Goal: Complete application form: Complete application form

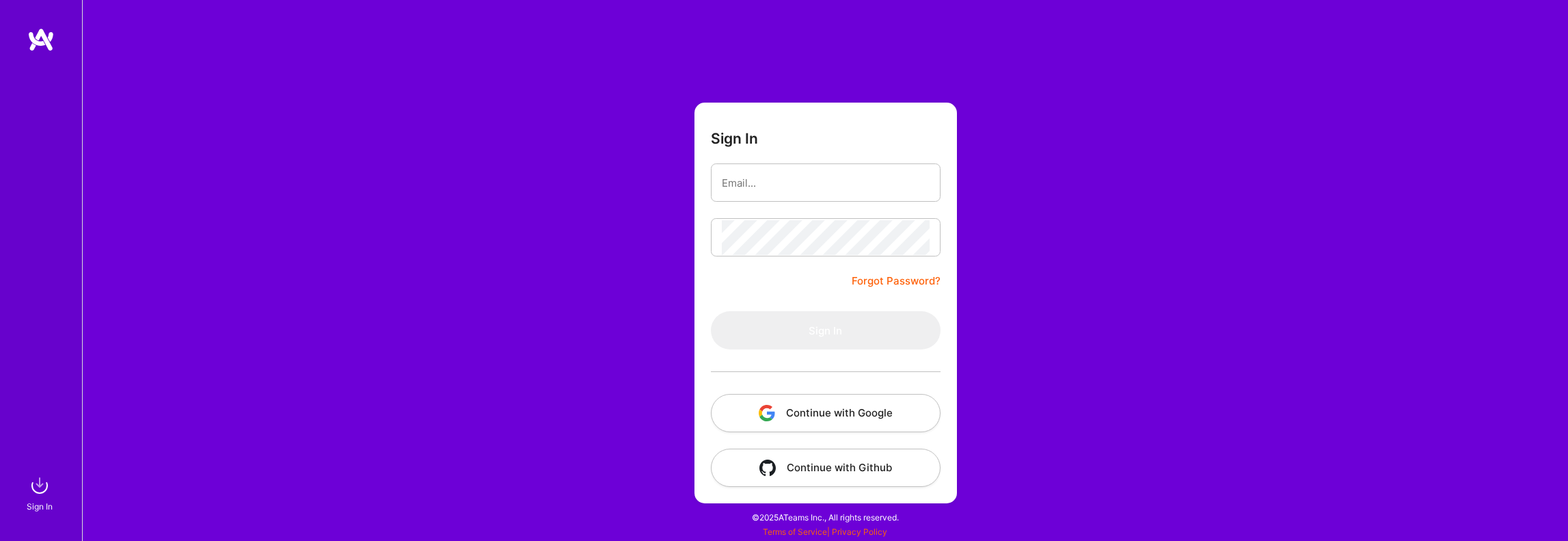
click at [771, 420] on img "button" at bounding box center [767, 413] width 17 height 17
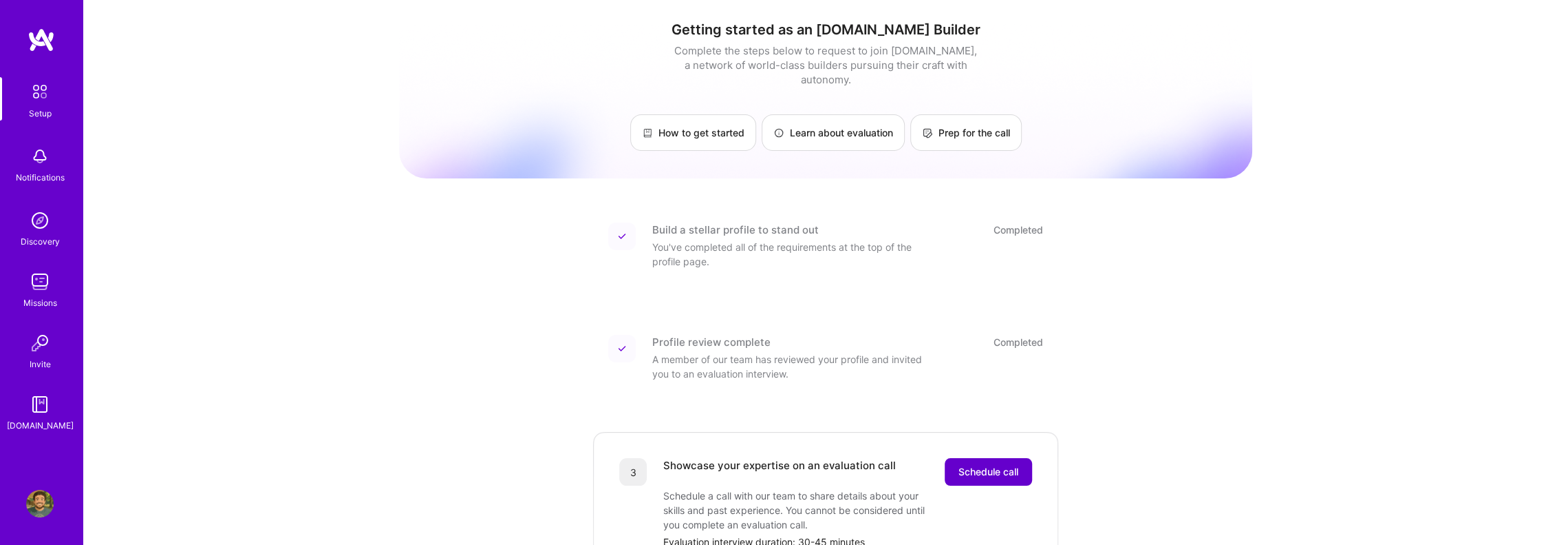
click at [989, 465] on span "Schedule call" at bounding box center [989, 472] width 60 height 14
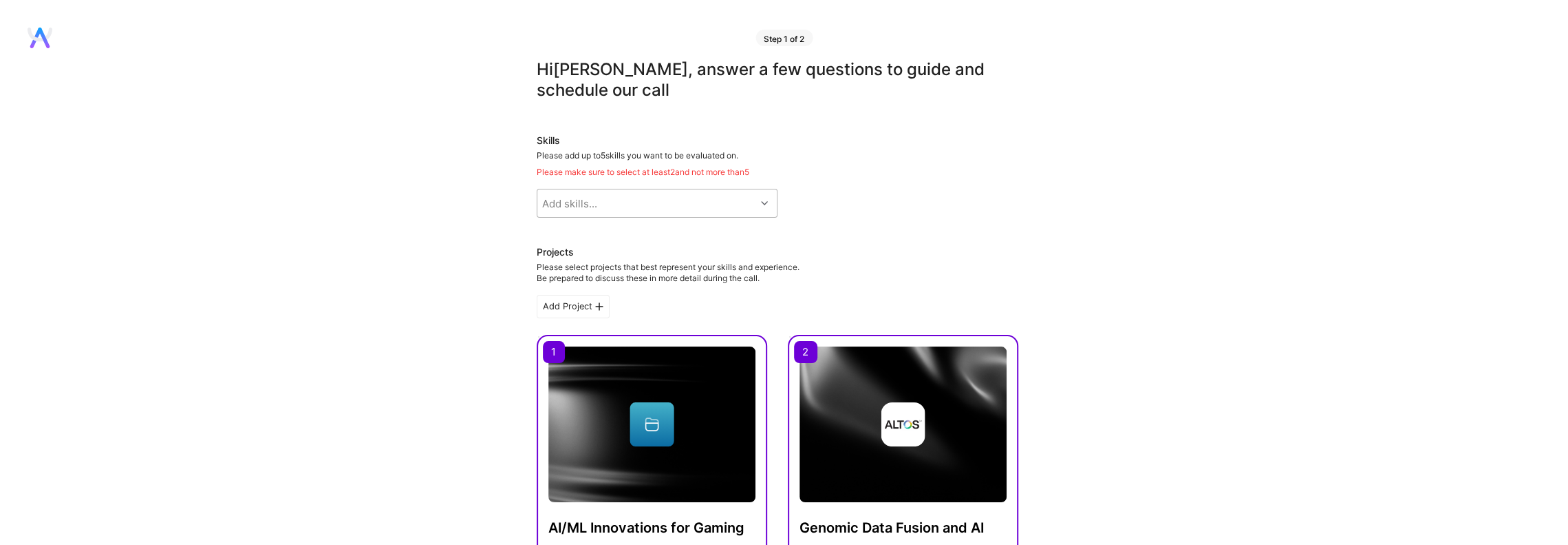
click at [637, 211] on div "Add skills..." at bounding box center [646, 203] width 218 height 27
type input "mach"
click at [607, 242] on div "Machine Learning" at bounding box center [658, 238] width 224 height 14
checkbox input "true"
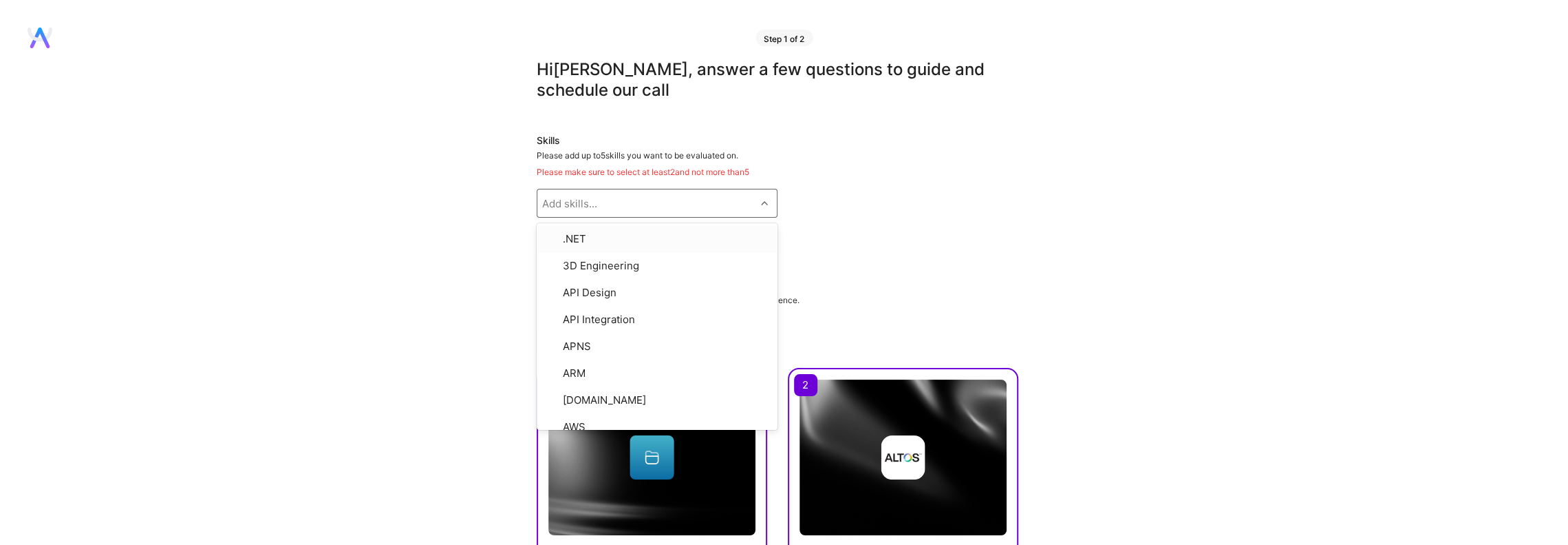
click at [617, 202] on div "Add skills..." at bounding box center [646, 203] width 218 height 27
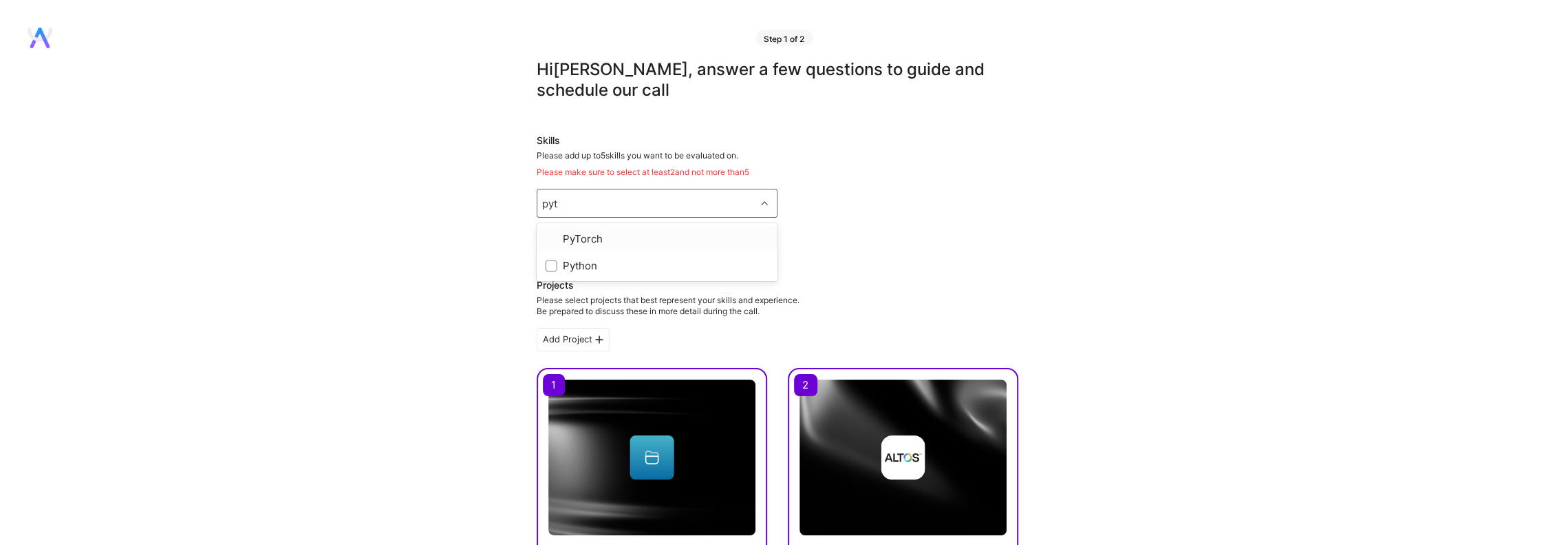
type input "pyth"
click at [604, 238] on div "Python" at bounding box center [658, 238] width 224 height 14
checkbox input "true"
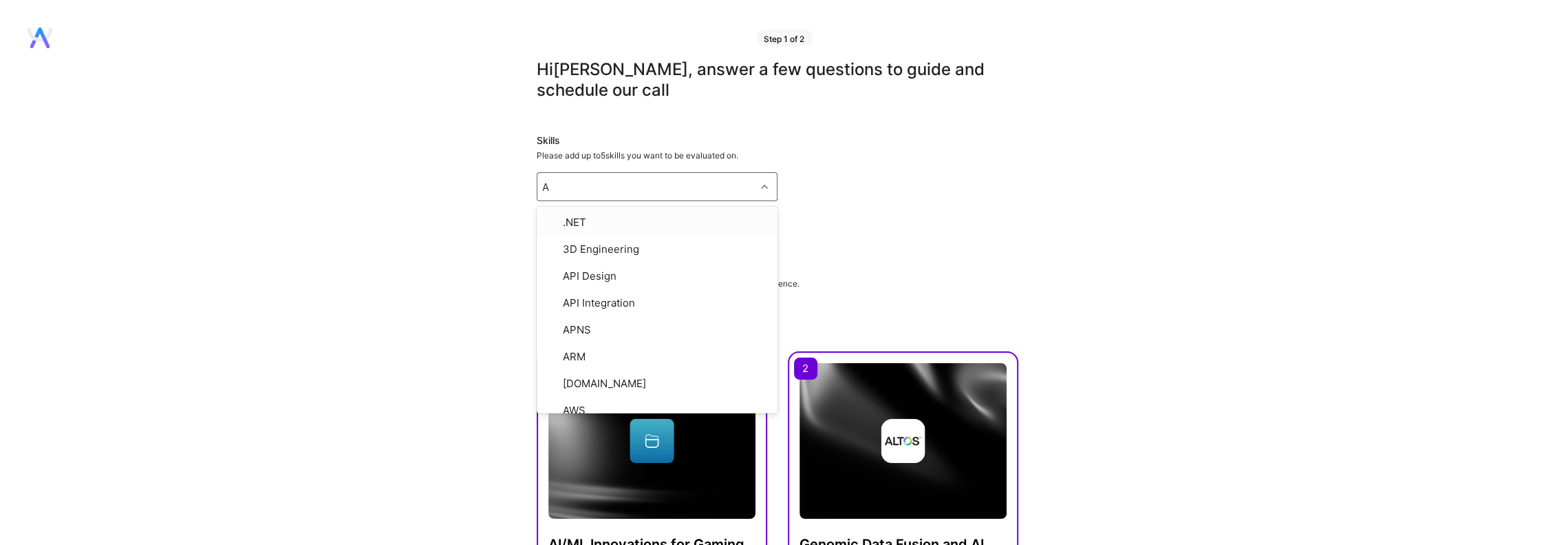
type input "AI"
click at [634, 276] on div "Artificial Intelligence (AI)" at bounding box center [658, 272] width 224 height 14
checkbox input "true"
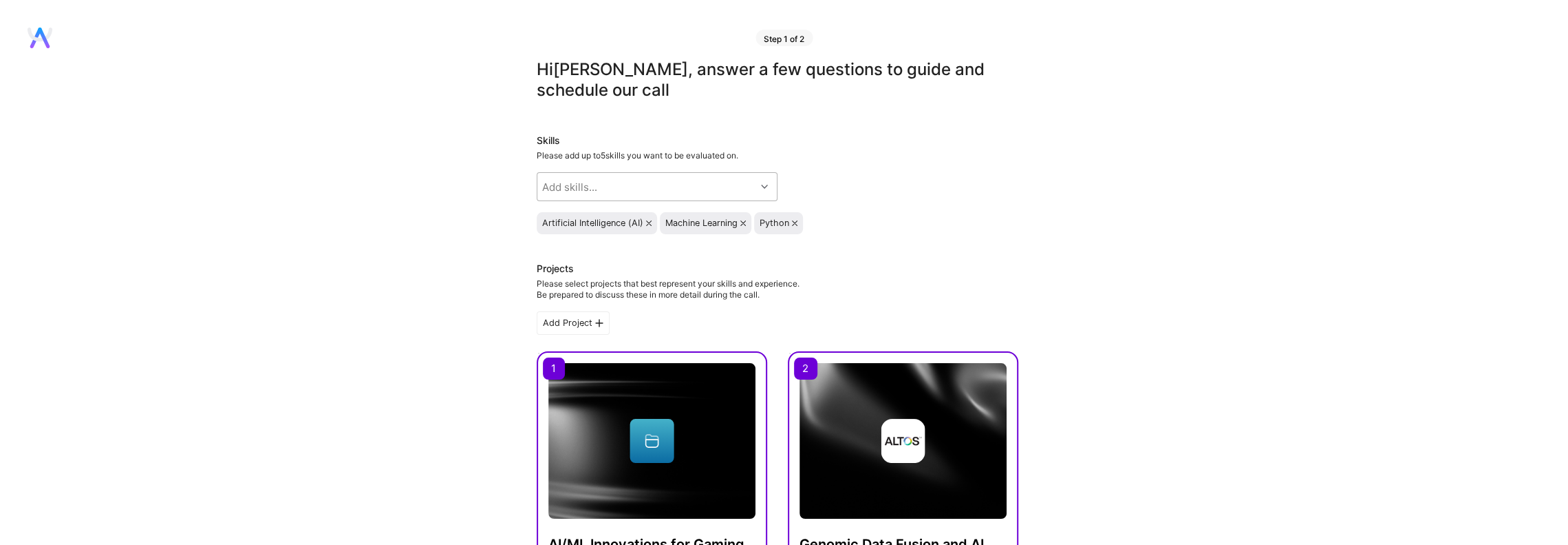
click at [655, 184] on div "Add skills..." at bounding box center [646, 186] width 218 height 27
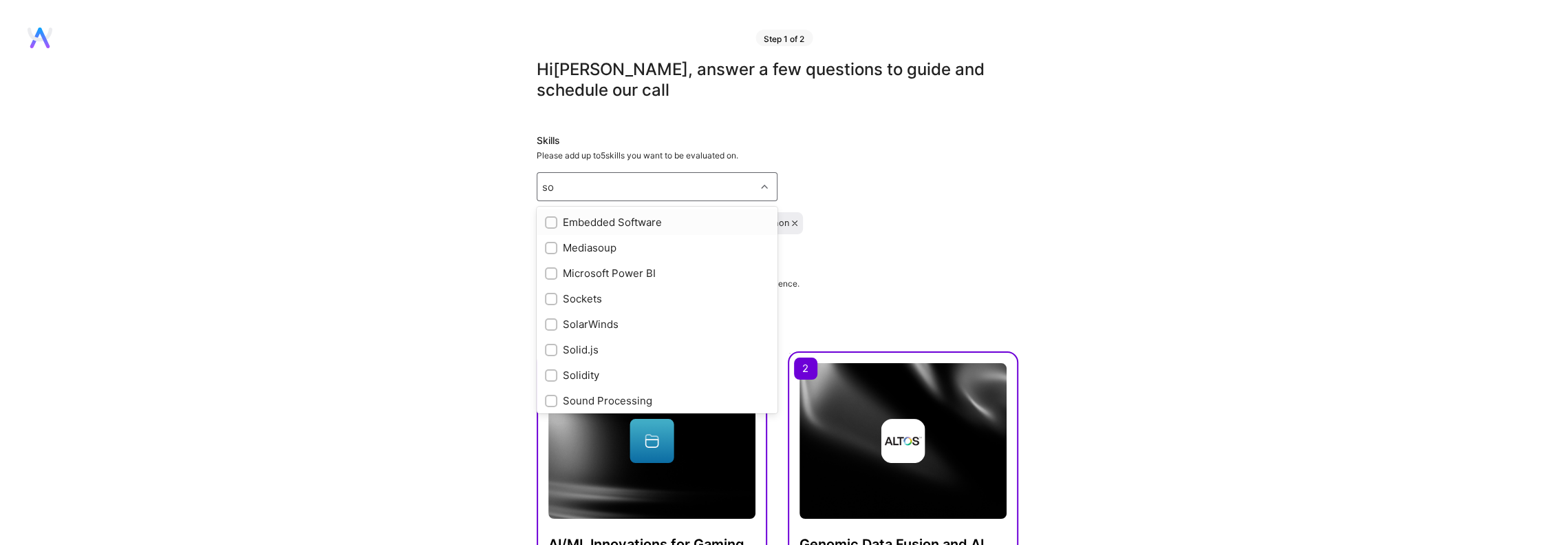
type input "s"
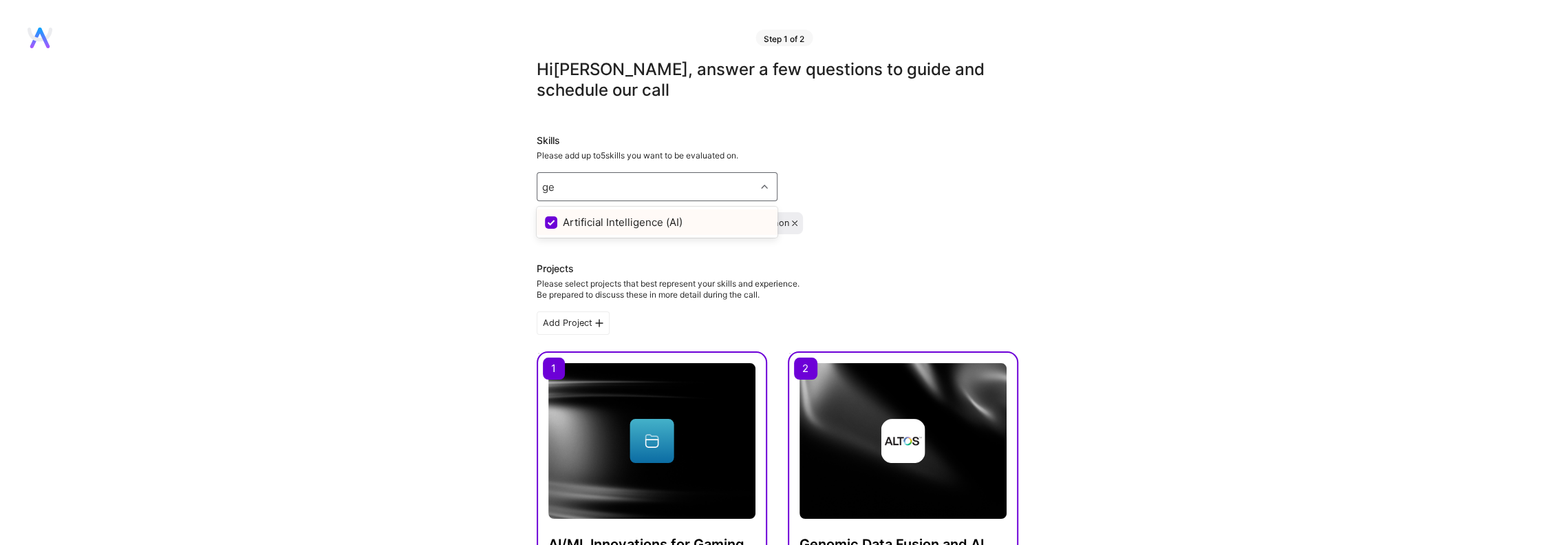
type input "g"
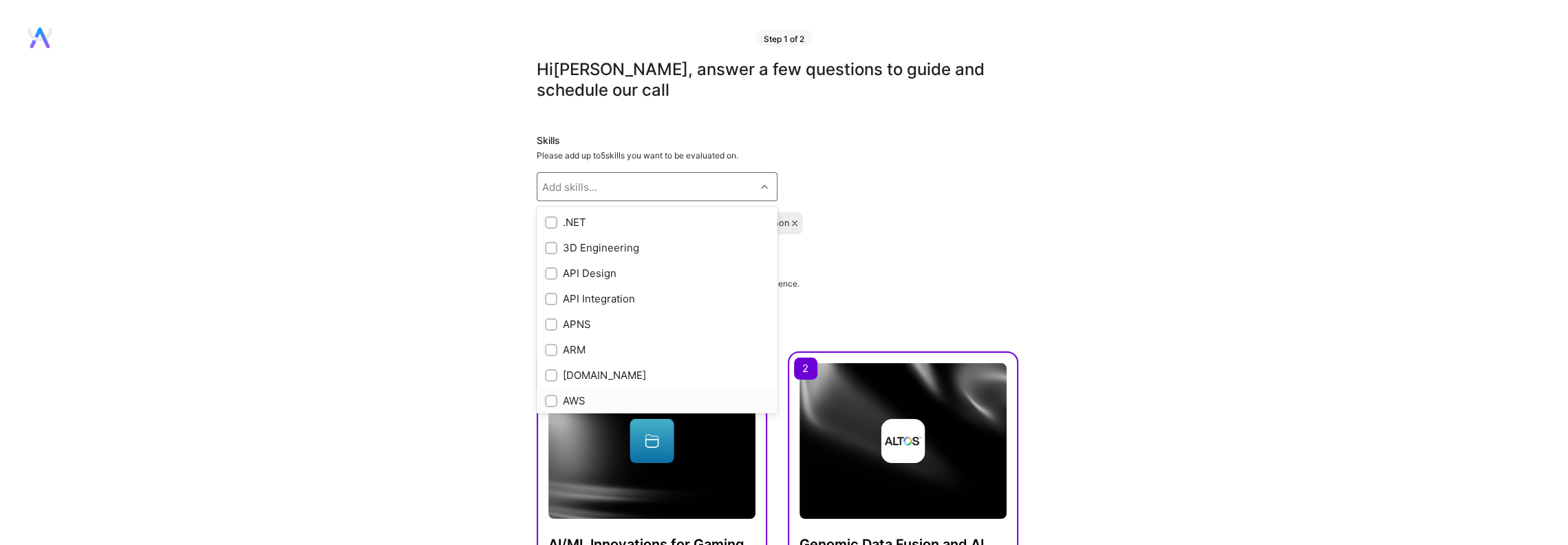
click at [611, 397] on div "AWS" at bounding box center [658, 400] width 224 height 14
checkbox input "true"
type input "o"
type input "az"
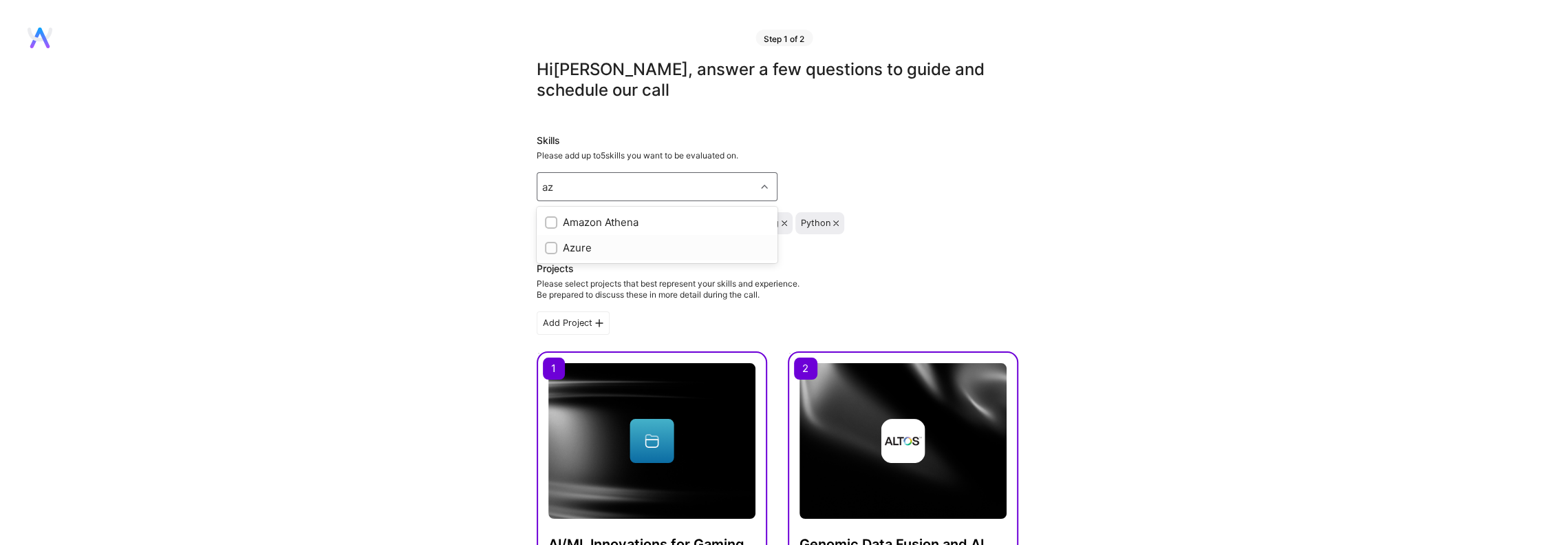
click at [655, 244] on div "Azure" at bounding box center [658, 247] width 224 height 14
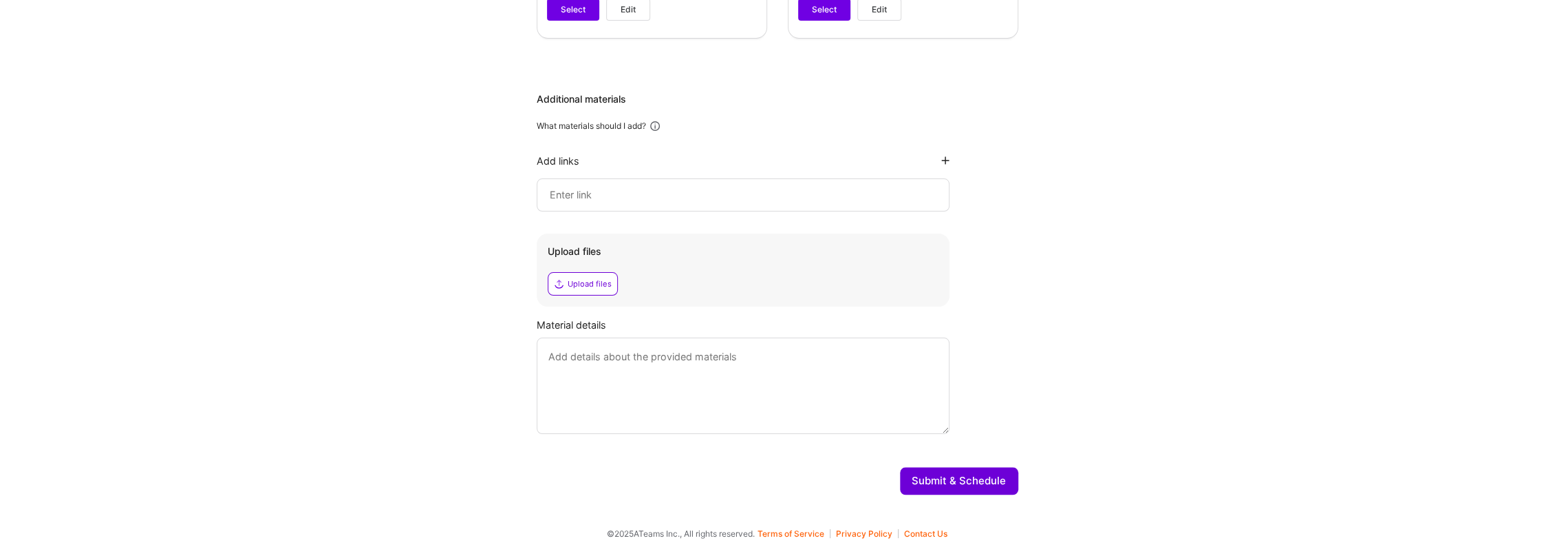
scroll to position [887, 0]
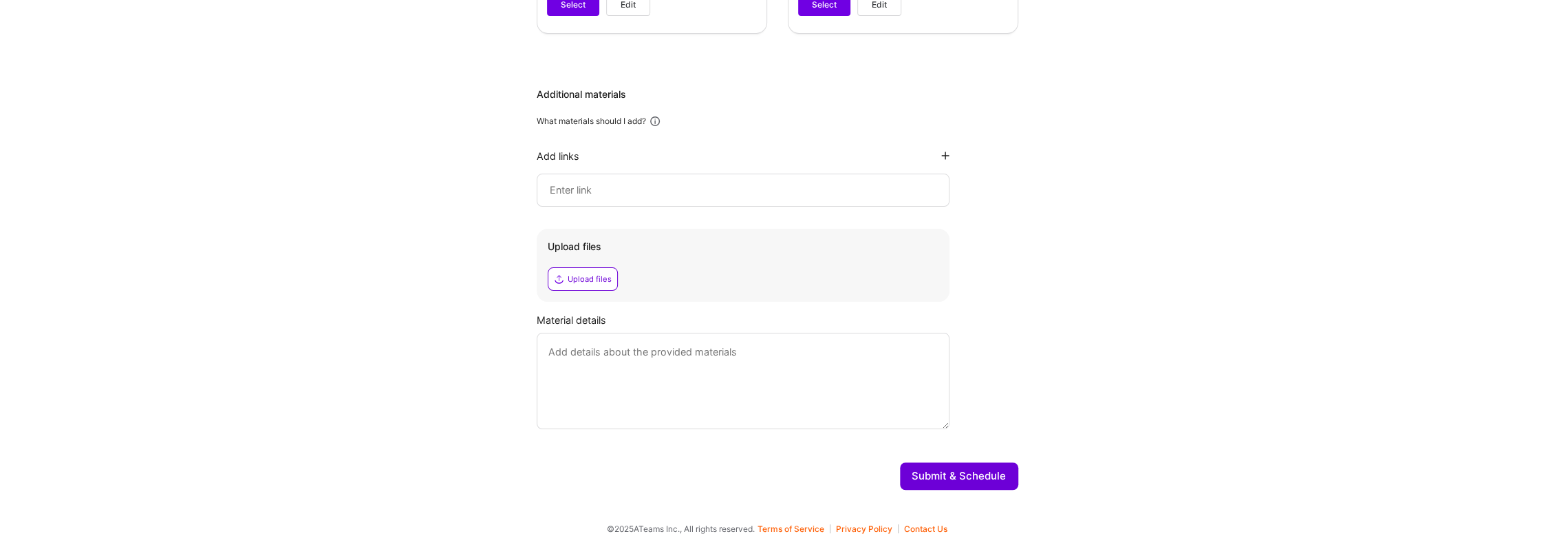
click at [995, 473] on button "Submit & Schedule" at bounding box center [959, 475] width 118 height 27
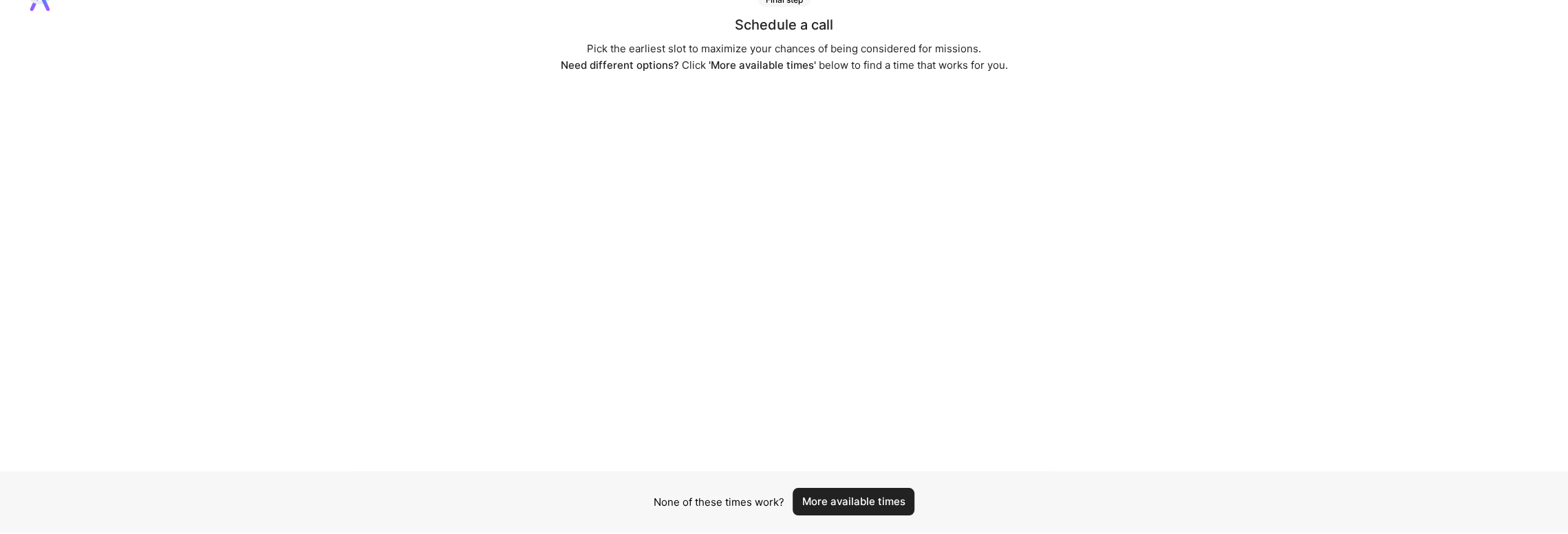
scroll to position [90, 0]
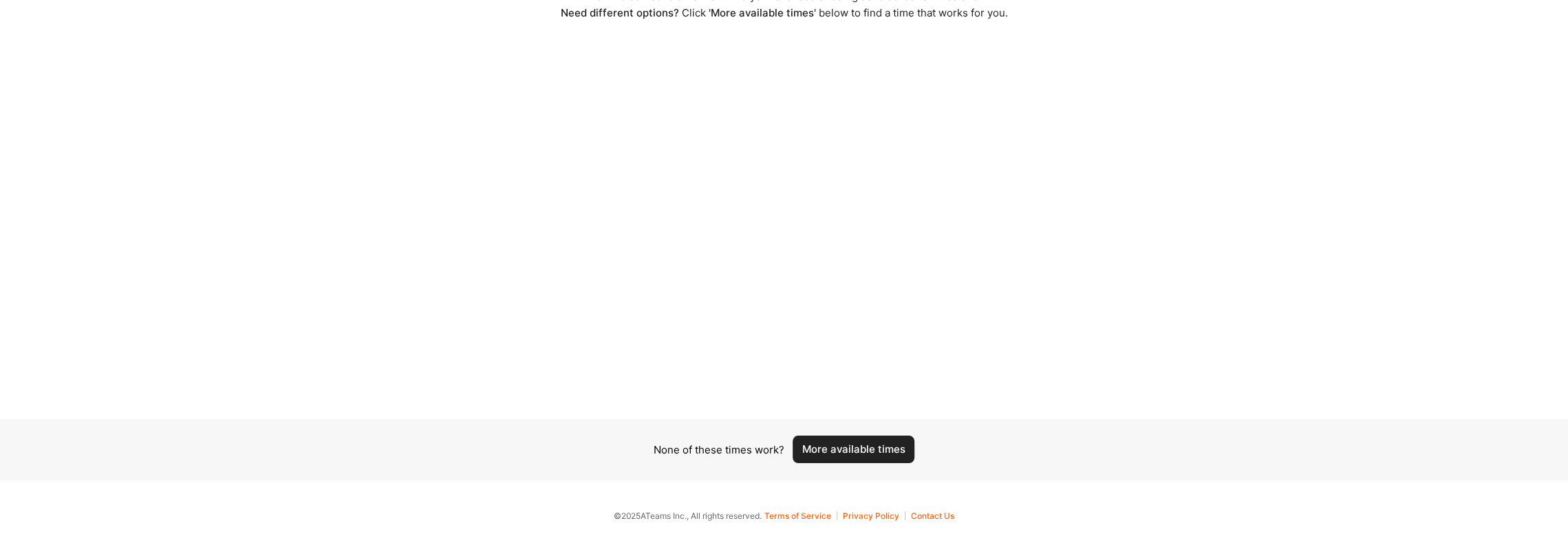
click at [851, 448] on button "More available times" at bounding box center [853, 449] width 121 height 27
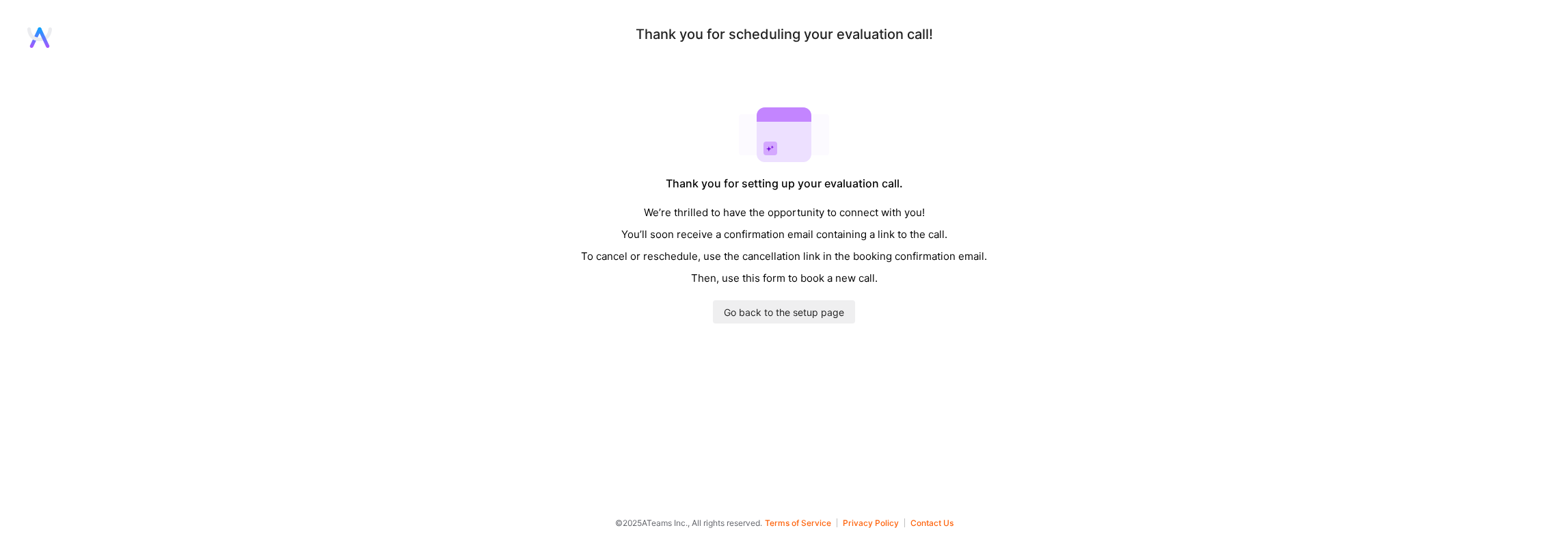
click at [45, 34] on icon at bounding box center [40, 37] width 25 height 21
